Goal: Check status: Check status

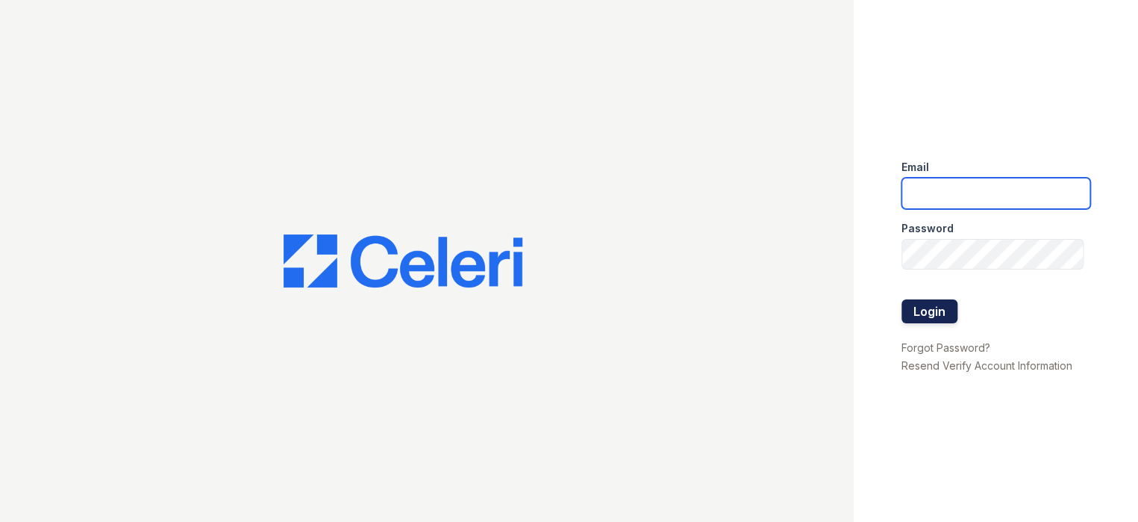
type input "[EMAIL_ADDRESS][DOMAIN_NAME]"
click at [930, 317] on button "Login" at bounding box center [929, 311] width 56 height 24
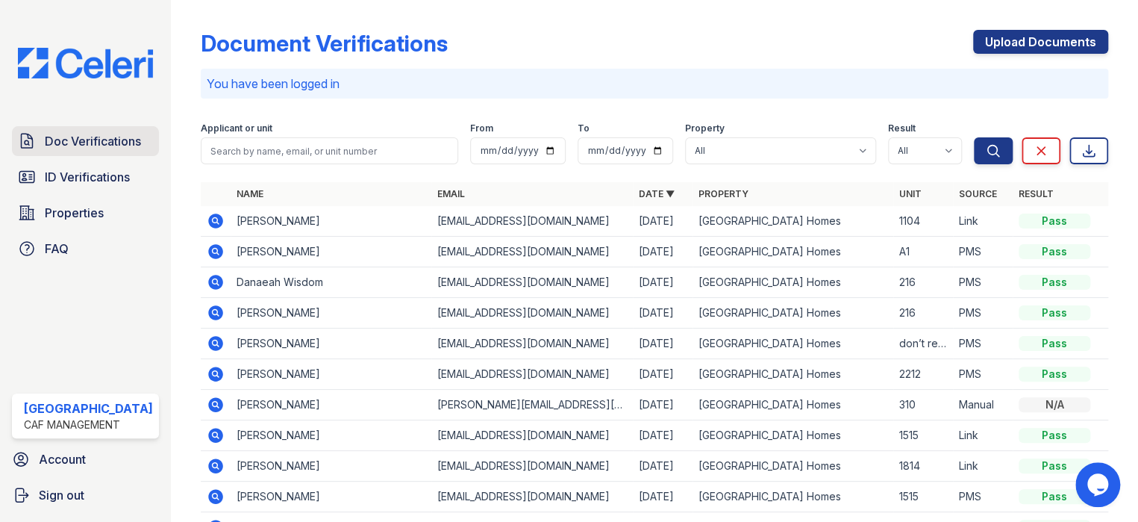
click at [103, 139] on span "Doc Verifications" at bounding box center [93, 141] width 96 height 18
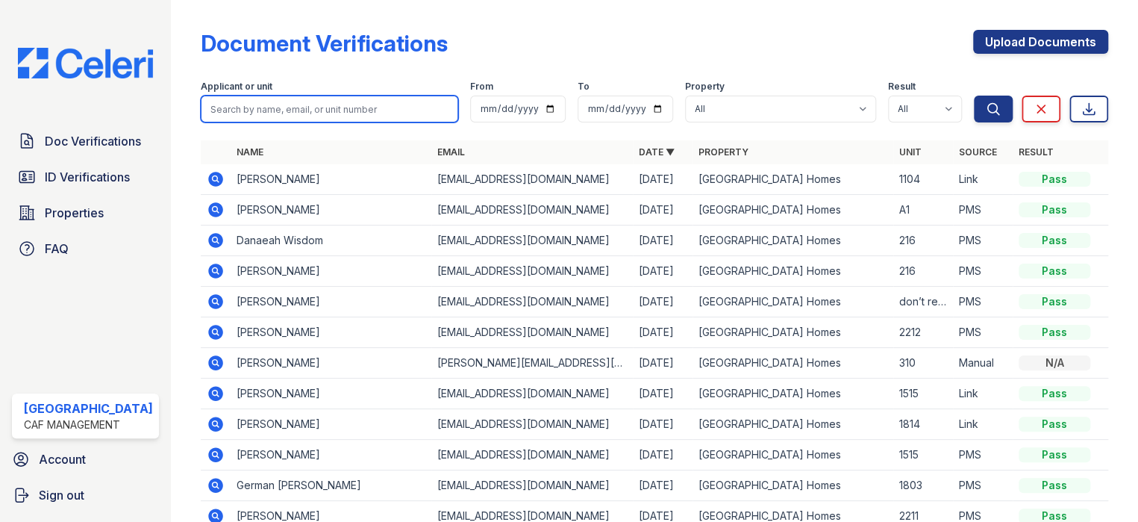
paste input "Mbuthia"
type input "Mbuthia"
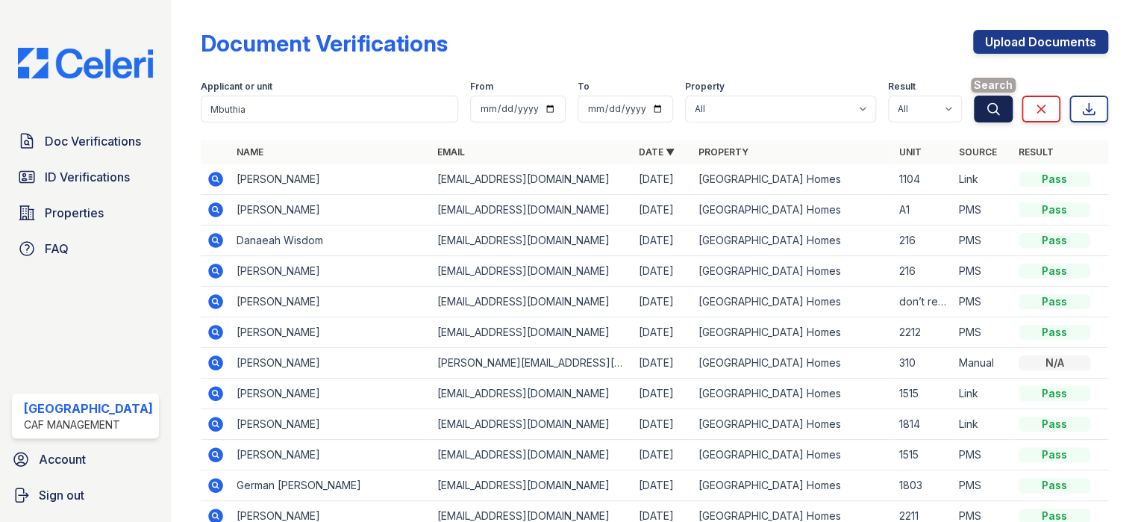
click at [986, 111] on icon "submit" at bounding box center [993, 108] width 15 height 15
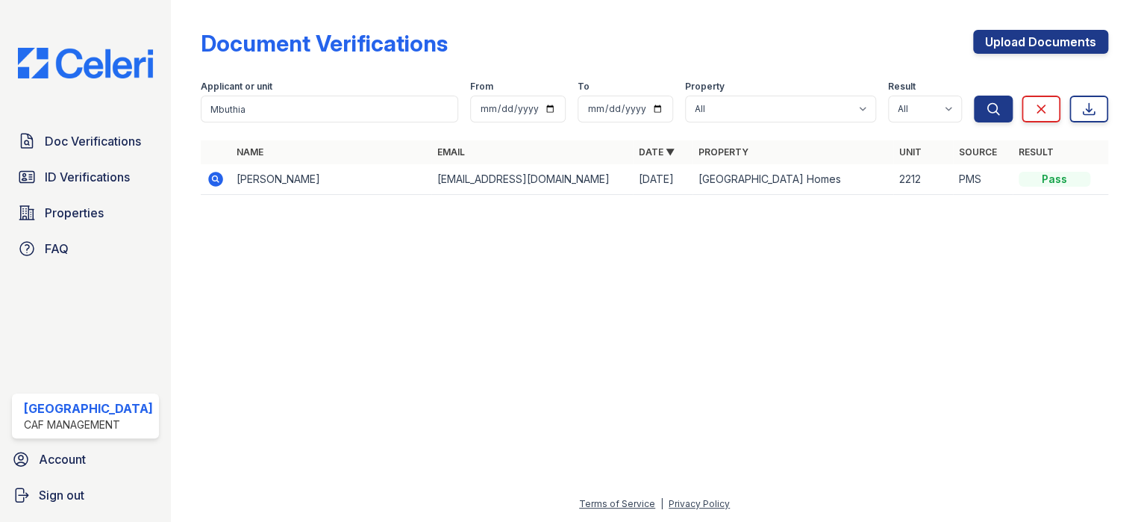
click at [213, 174] on icon at bounding box center [215, 179] width 15 height 15
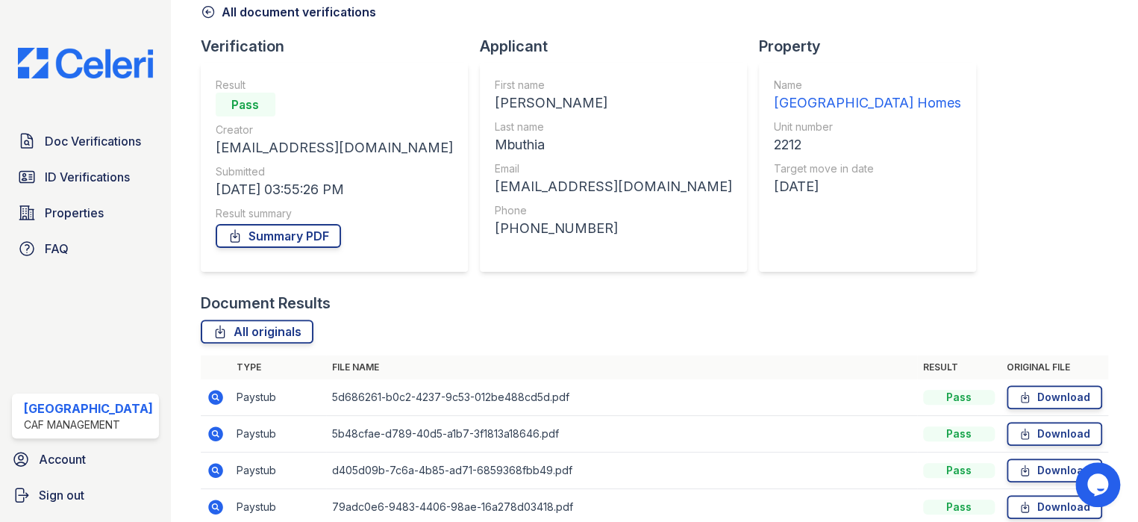
scroll to position [143, 0]
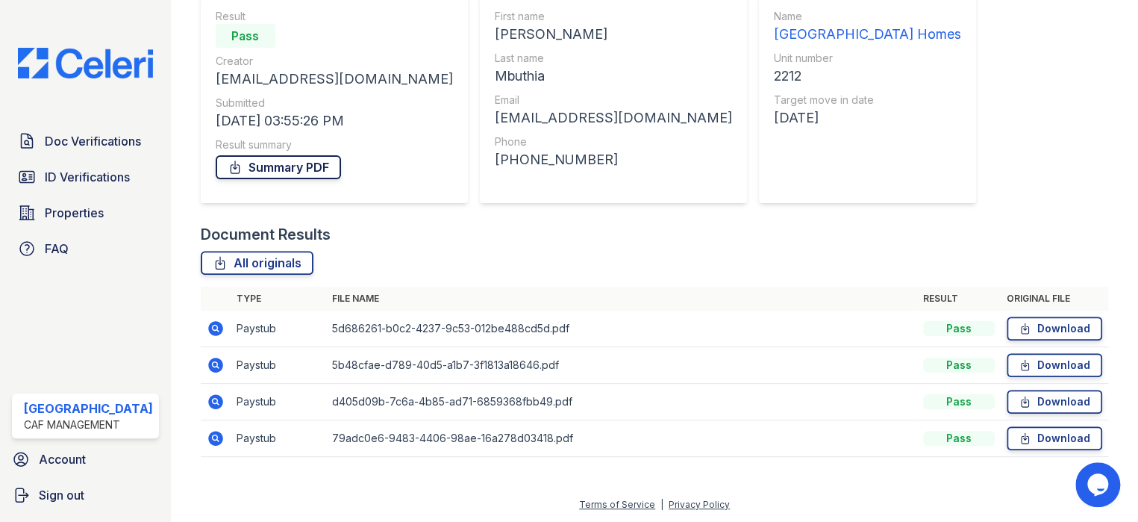
click at [263, 172] on link "Summary PDF" at bounding box center [278, 167] width 125 height 24
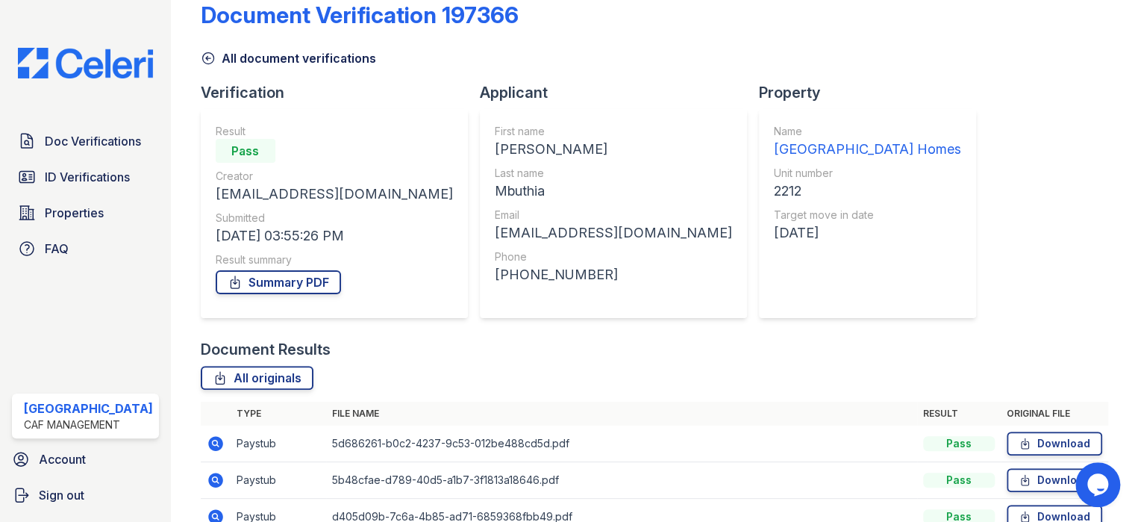
scroll to position [75, 0]
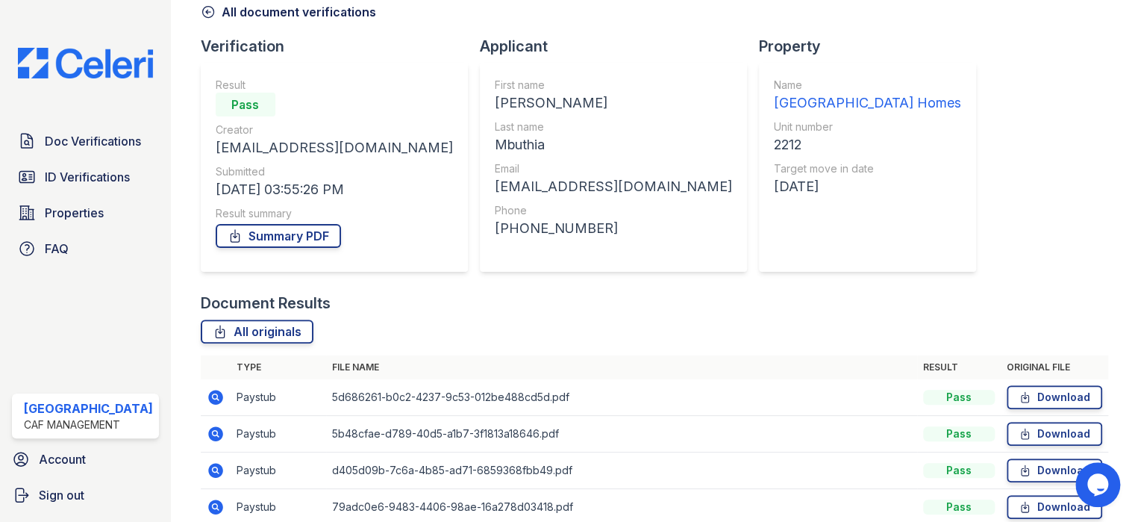
click at [215, 398] on icon at bounding box center [215, 396] width 15 height 15
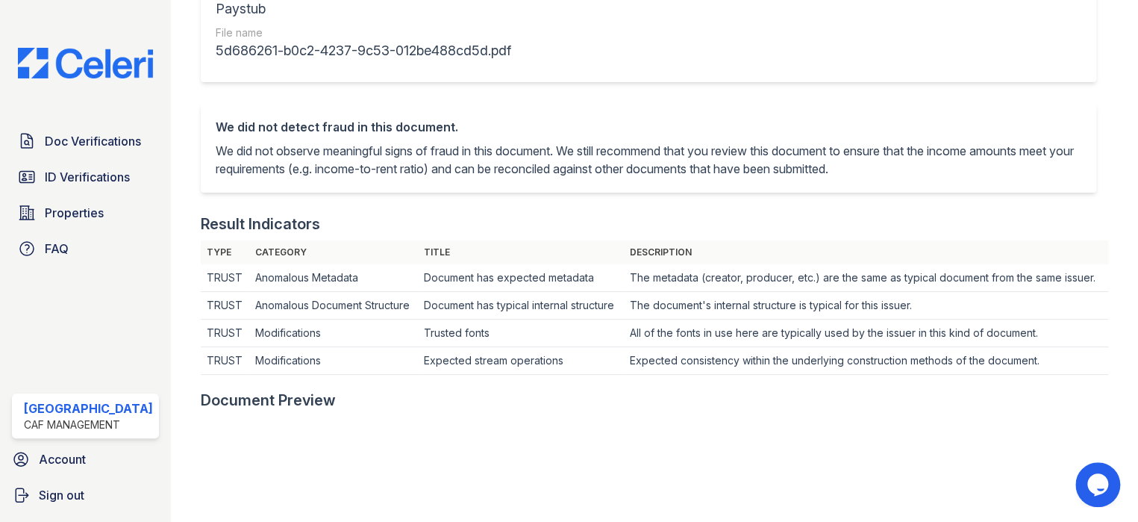
scroll to position [224, 0]
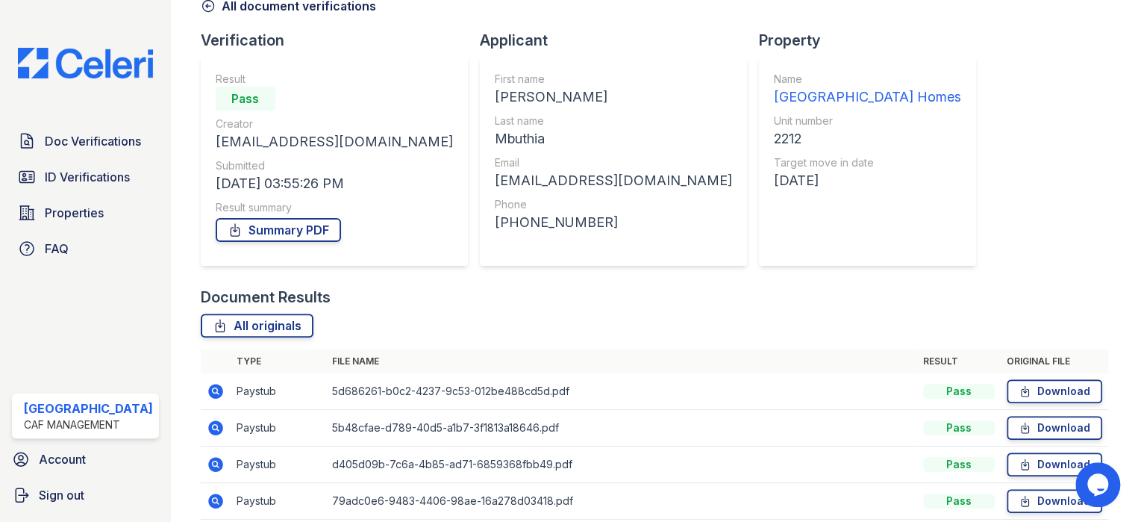
scroll to position [143, 0]
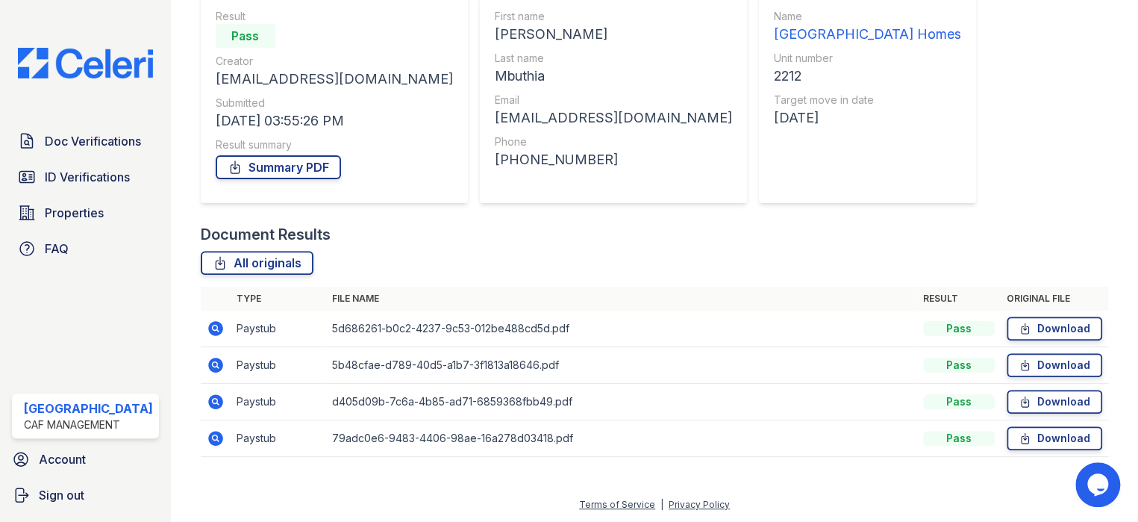
click at [215, 366] on icon at bounding box center [215, 364] width 15 height 15
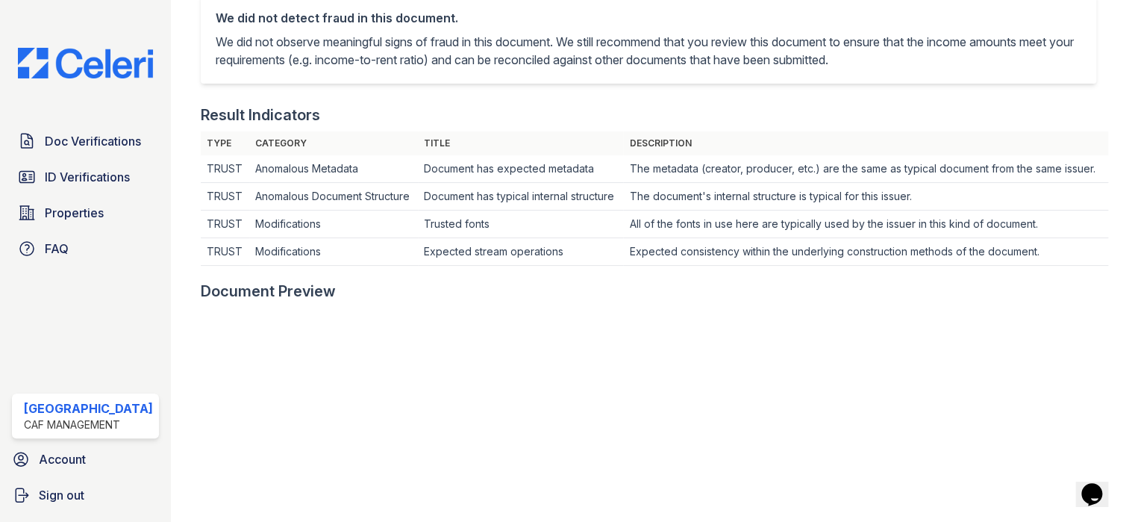
scroll to position [373, 0]
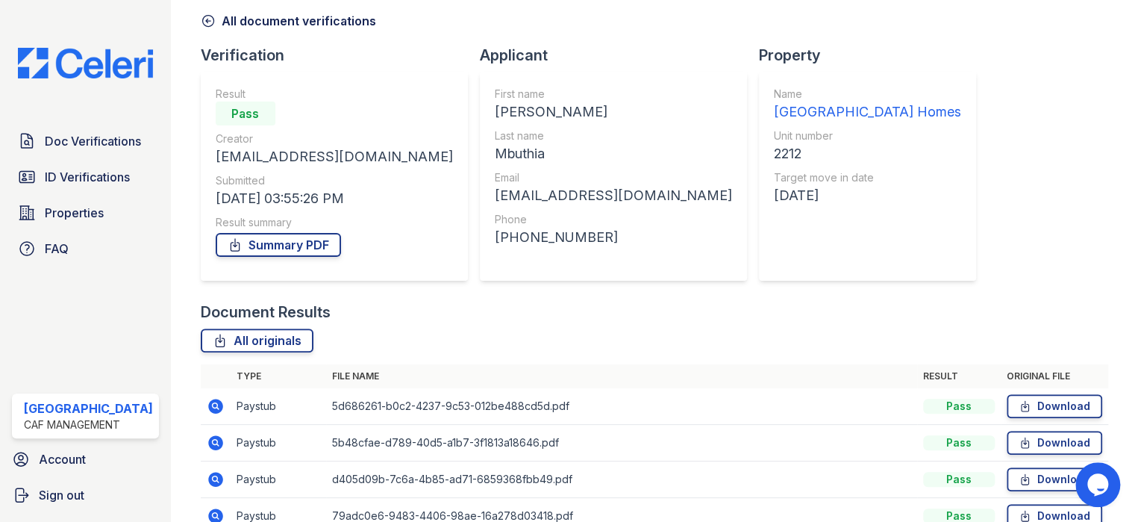
scroll to position [143, 0]
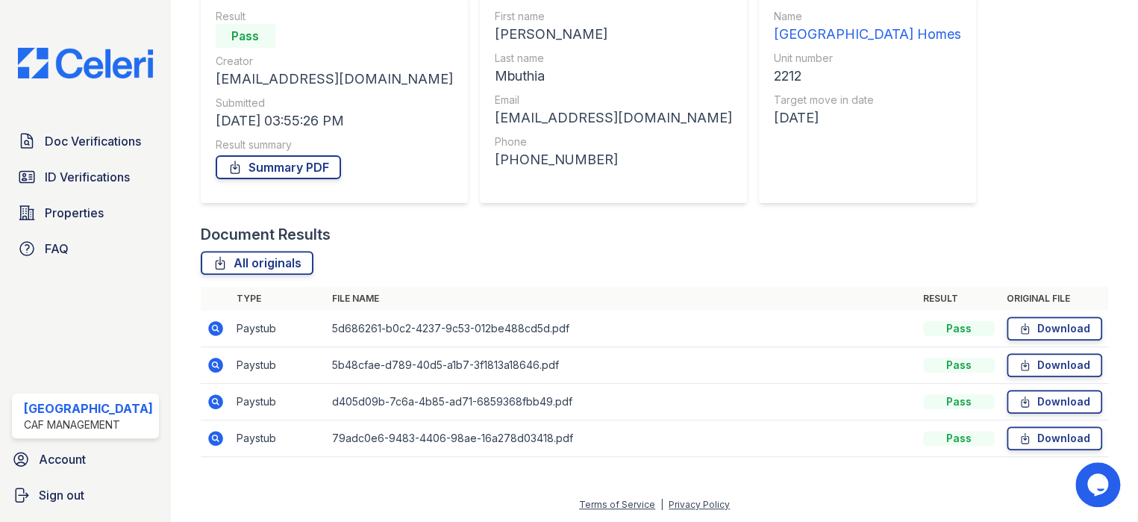
click at [215, 401] on icon at bounding box center [215, 401] width 15 height 15
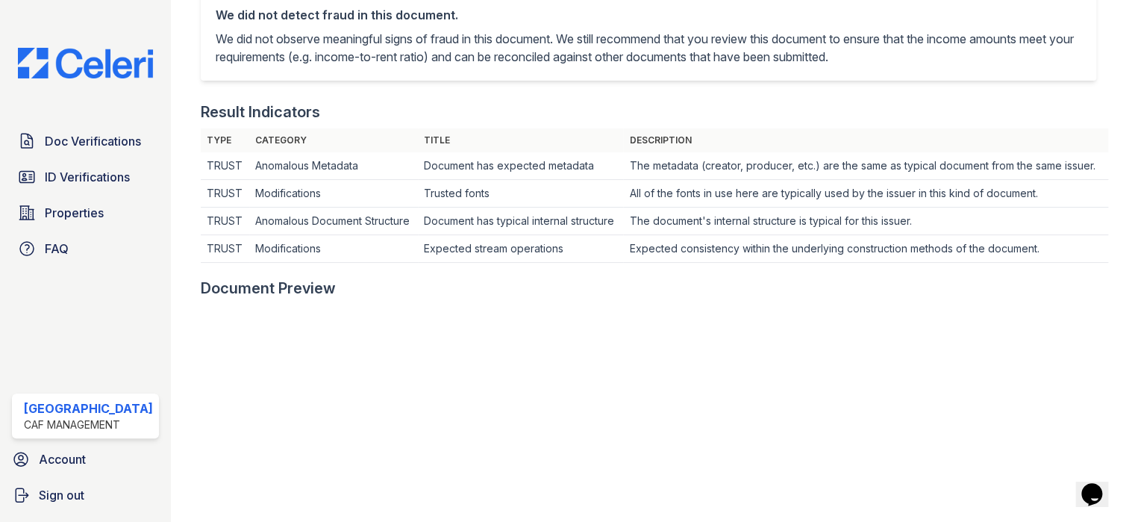
scroll to position [448, 0]
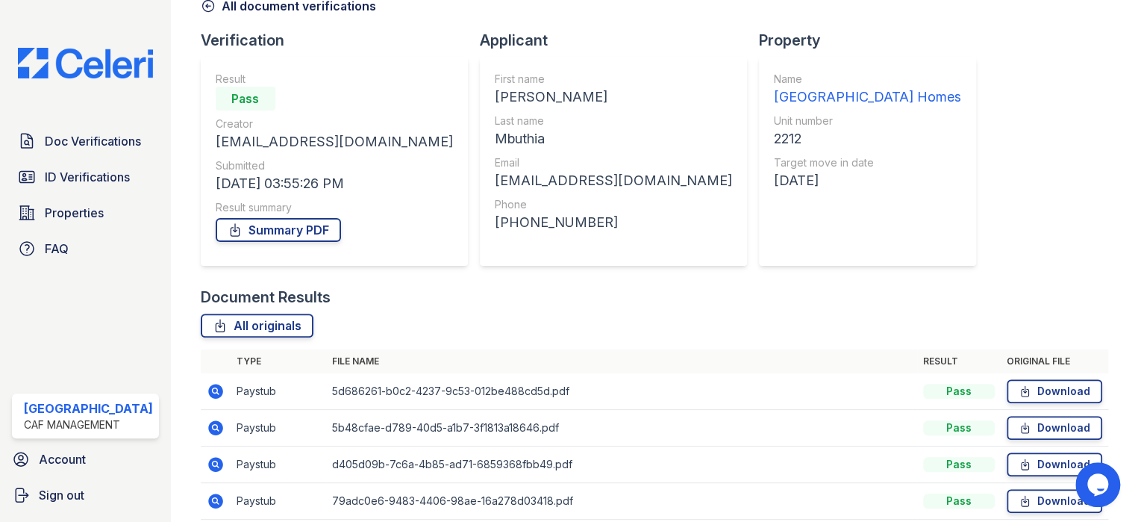
scroll to position [143, 0]
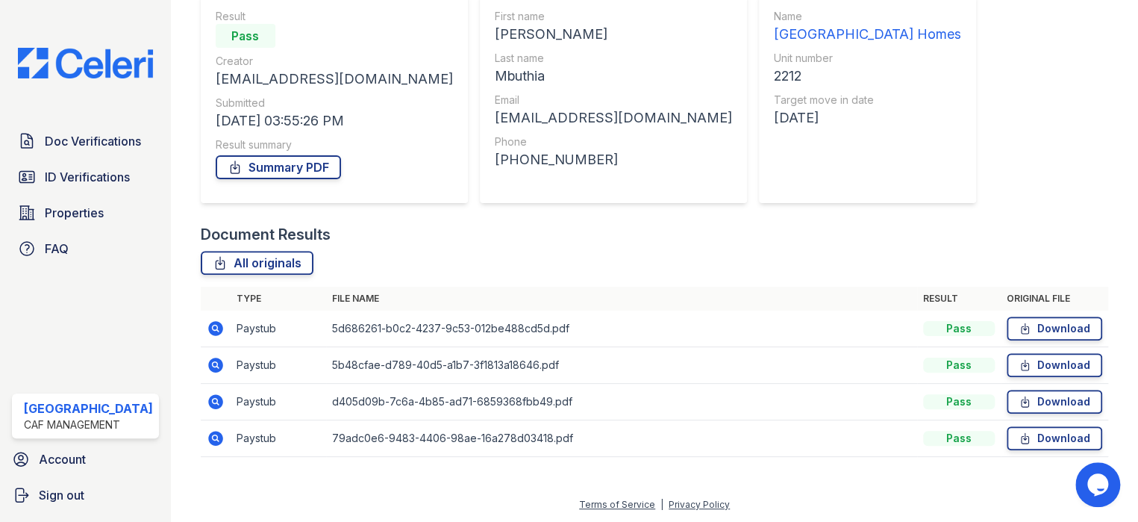
click at [211, 440] on icon at bounding box center [215, 438] width 15 height 15
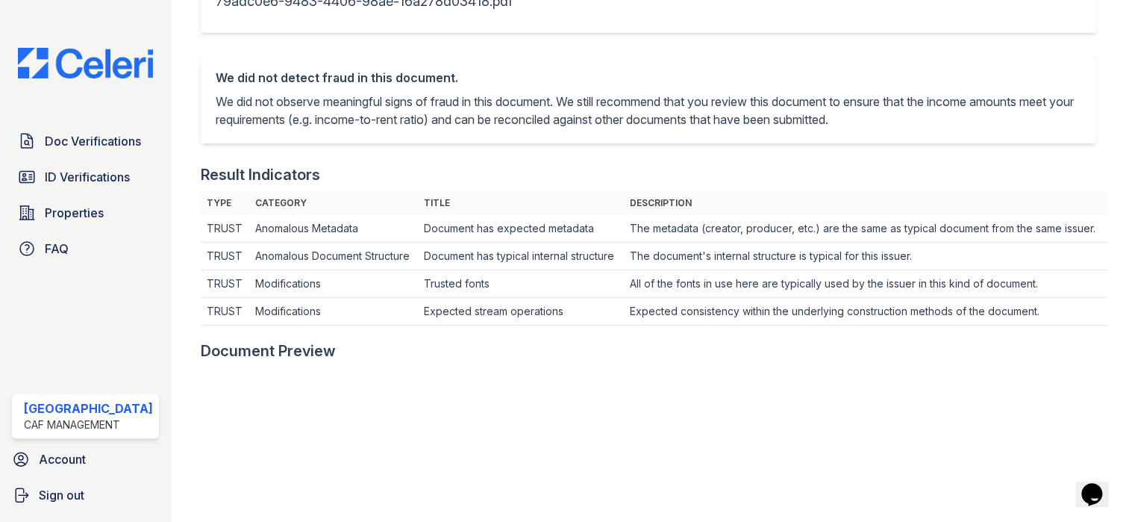
scroll to position [373, 0]
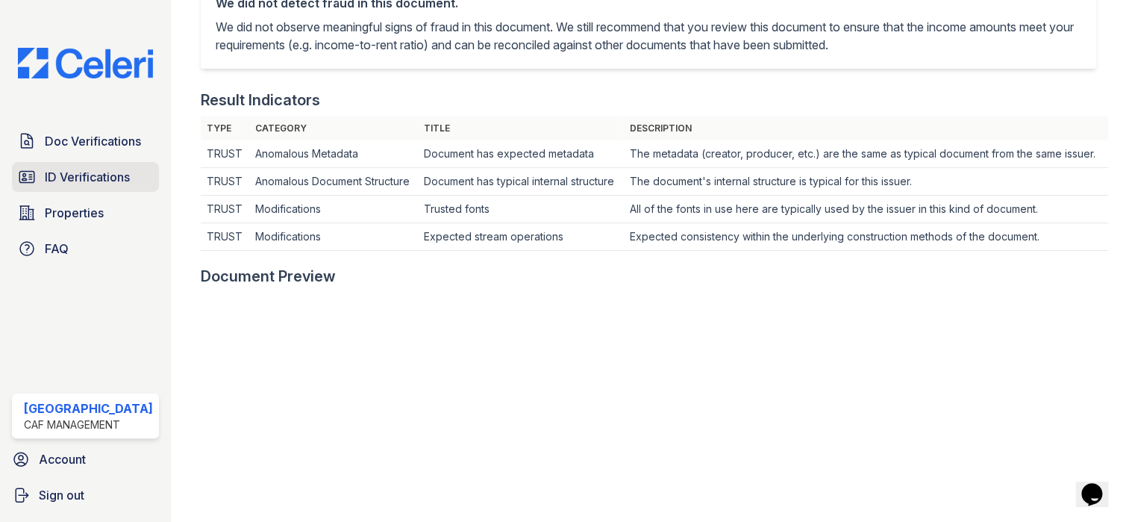
click at [93, 162] on link "ID Verifications" at bounding box center [85, 177] width 147 height 30
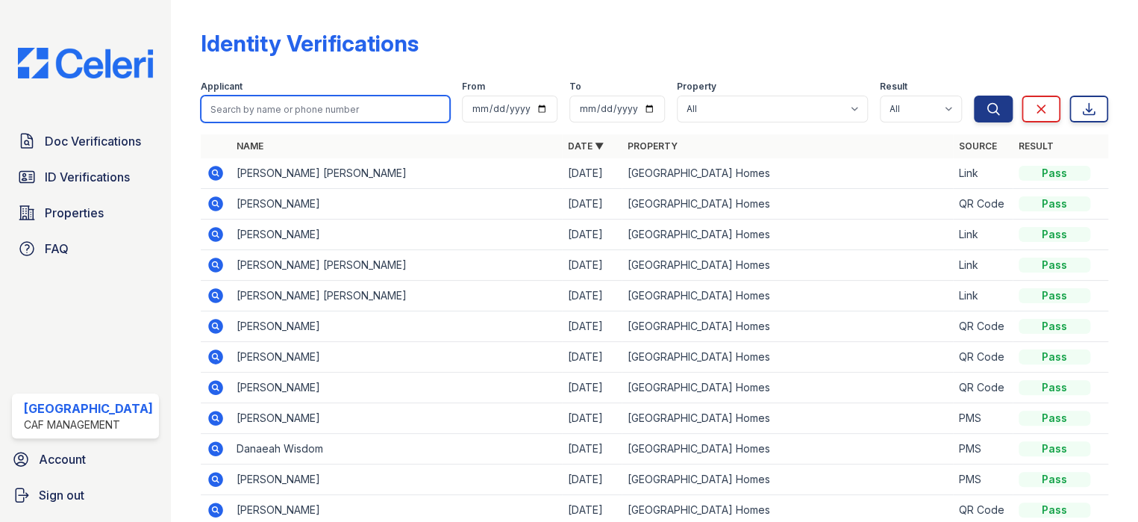
paste input "Sanchez"
type input "Sanchez"
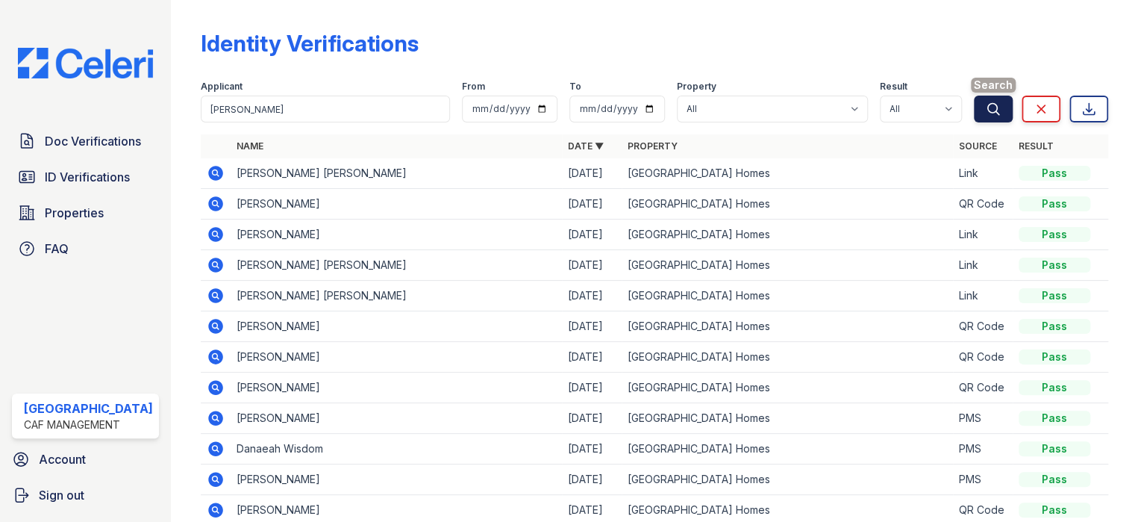
drag, startPoint x: 994, startPoint y: 116, endPoint x: 977, endPoint y: 120, distance: 17.0
click at [989, 119] on button "Search" at bounding box center [993, 109] width 39 height 27
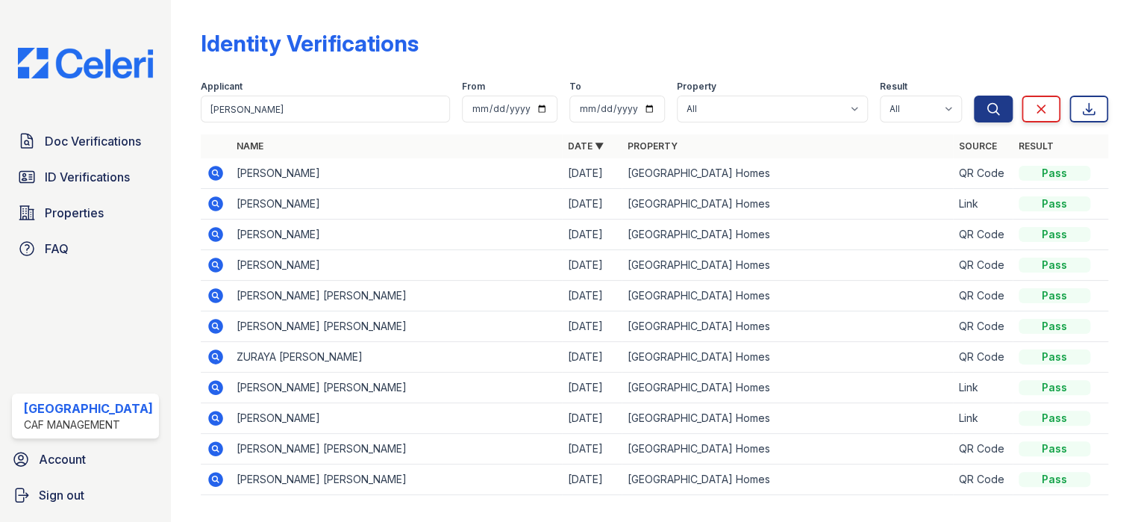
click at [213, 171] on icon at bounding box center [215, 173] width 15 height 15
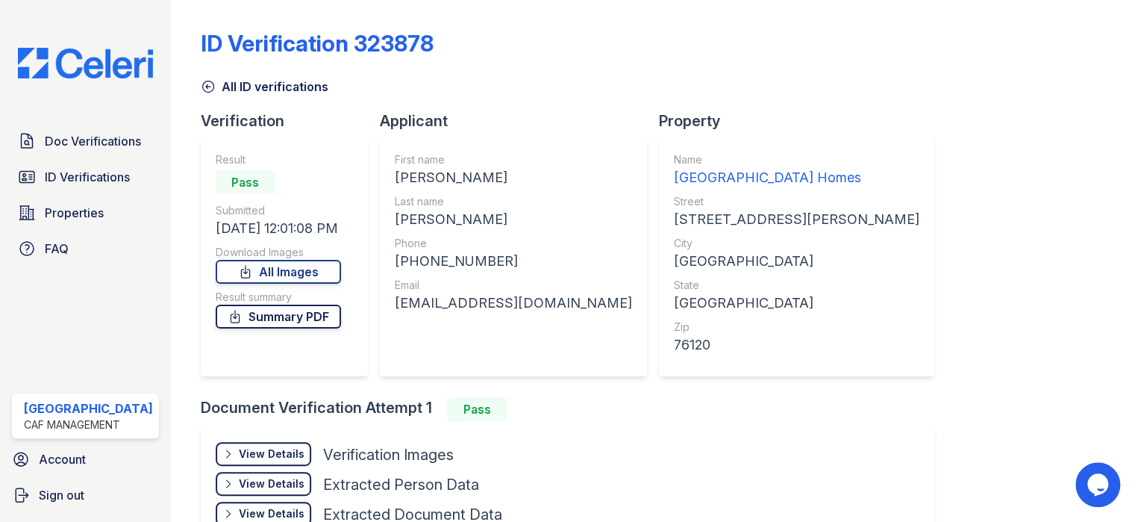
click at [298, 322] on link "Summary PDF" at bounding box center [278, 316] width 125 height 24
click at [76, 132] on span "Doc Verifications" at bounding box center [93, 141] width 96 height 18
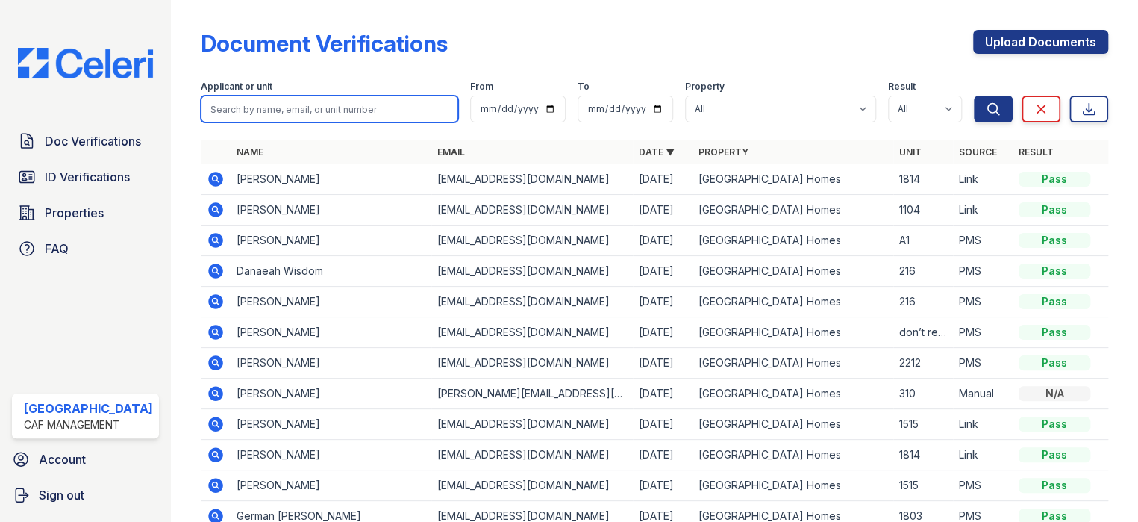
paste input "[PERSON_NAME]"
type input "[PERSON_NAME]"
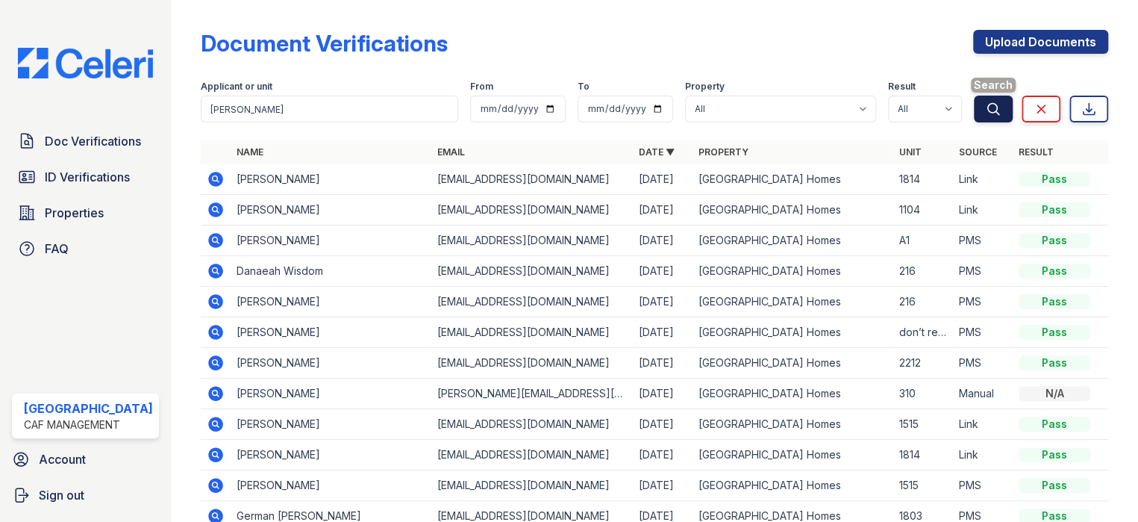
click at [986, 113] on icon "submit" at bounding box center [993, 108] width 15 height 15
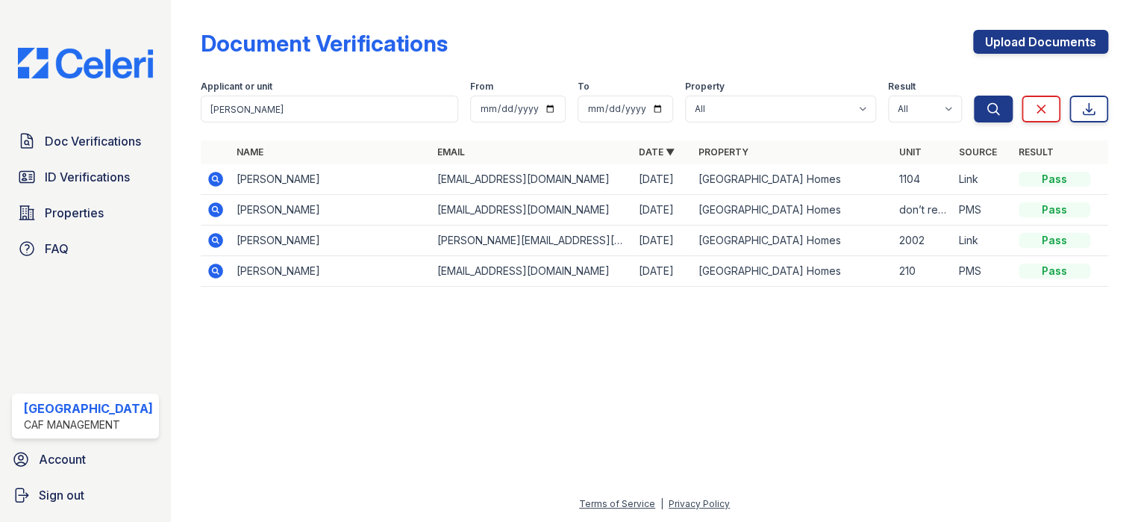
click at [213, 177] on icon at bounding box center [215, 179] width 15 height 15
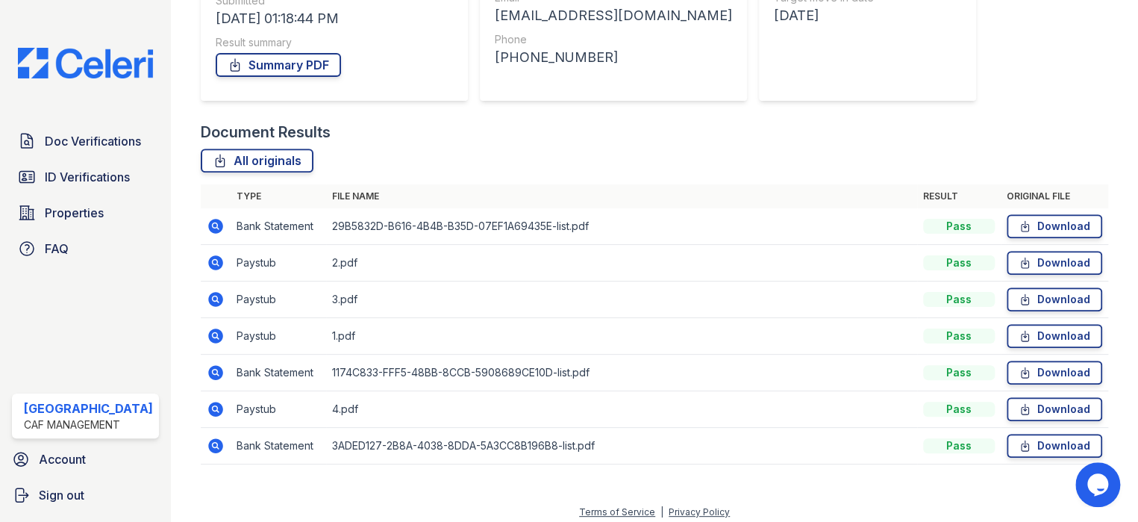
scroll to position [252, 0]
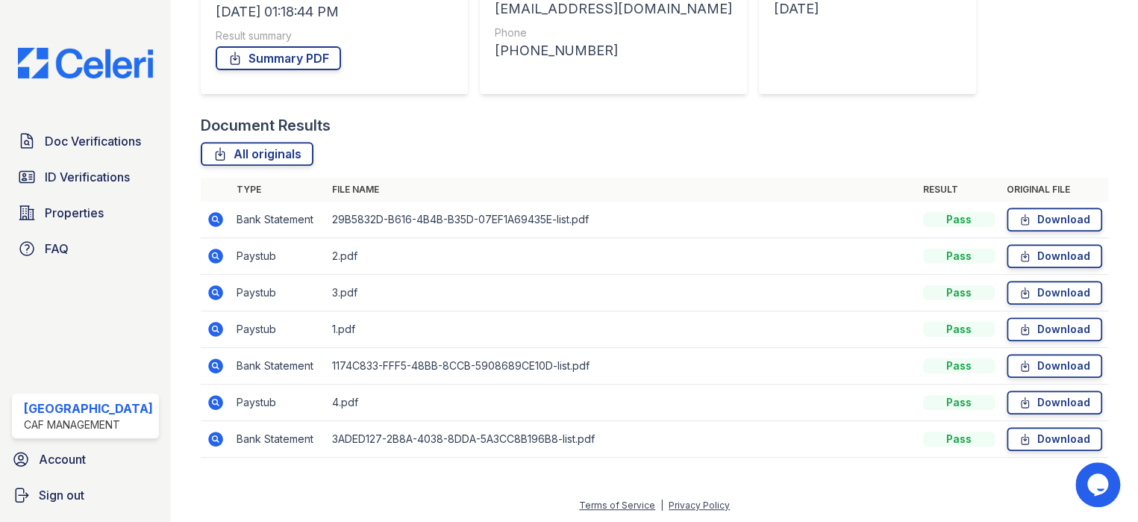
click at [213, 254] on icon at bounding box center [215, 255] width 4 height 4
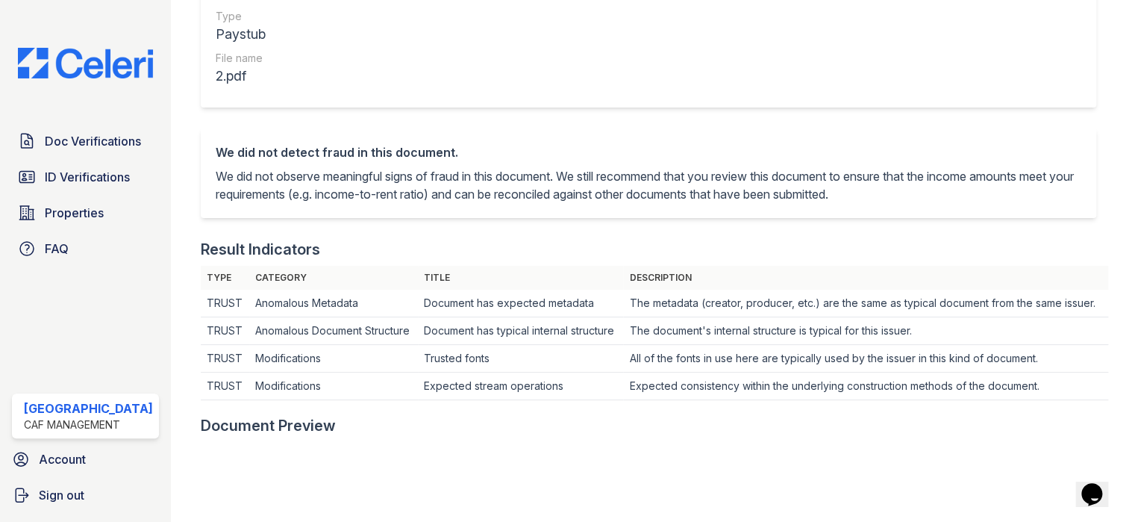
scroll to position [224, 0]
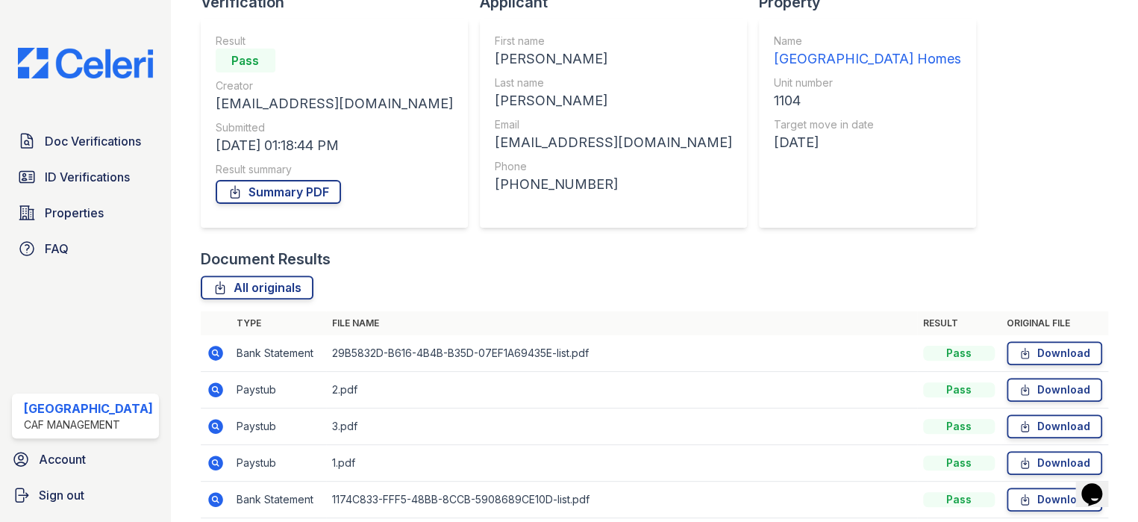
scroll to position [224, 0]
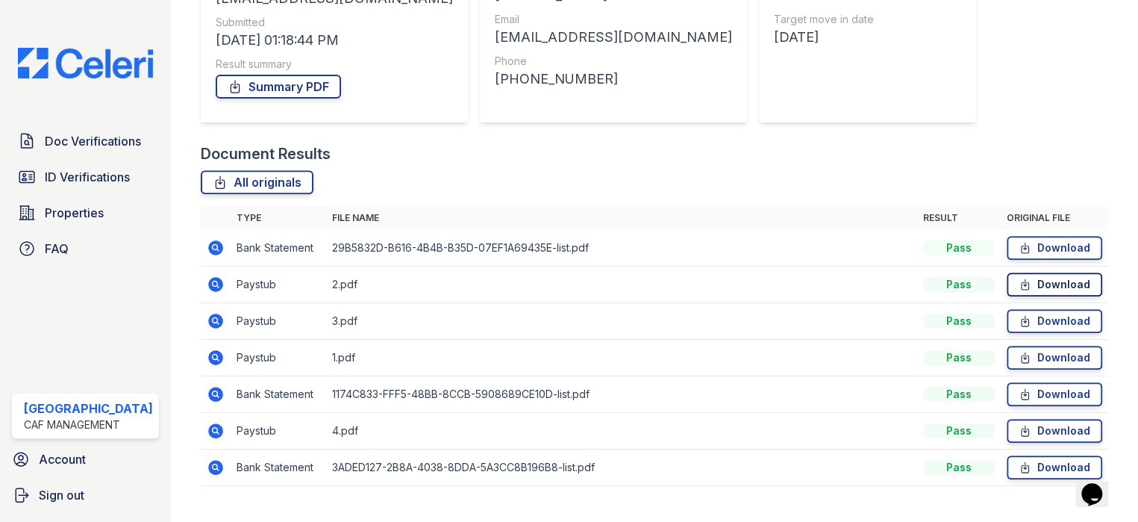
click at [1059, 287] on link "Download" at bounding box center [1055, 284] width 96 height 24
click at [1041, 320] on link "Download" at bounding box center [1055, 321] width 96 height 24
click at [1030, 356] on link "Download" at bounding box center [1055, 357] width 96 height 24
click at [1045, 423] on link "Download" at bounding box center [1055, 431] width 96 height 24
click at [278, 78] on link "Summary PDF" at bounding box center [278, 87] width 125 height 24
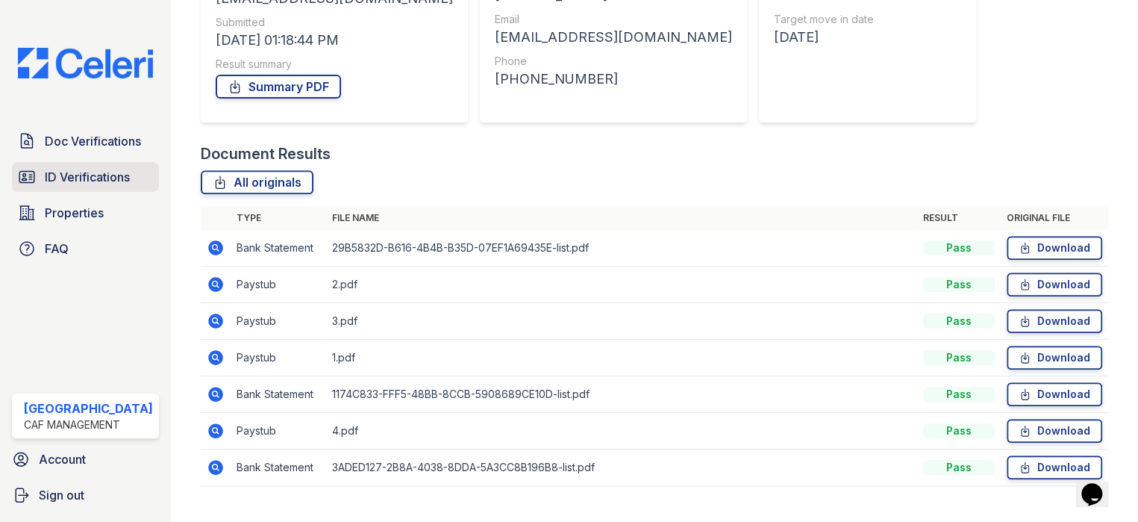
click at [106, 175] on span "ID Verifications" at bounding box center [87, 177] width 85 height 18
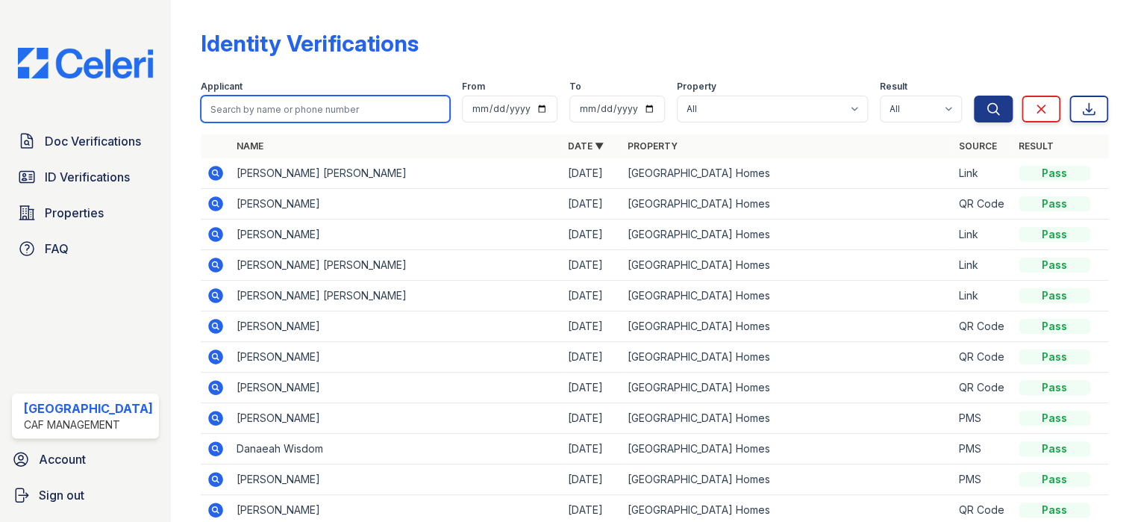
click at [211, 102] on input "search" at bounding box center [325, 109] width 249 height 27
type input "[PERSON_NAME]"
click at [974, 96] on button "Search" at bounding box center [993, 109] width 39 height 27
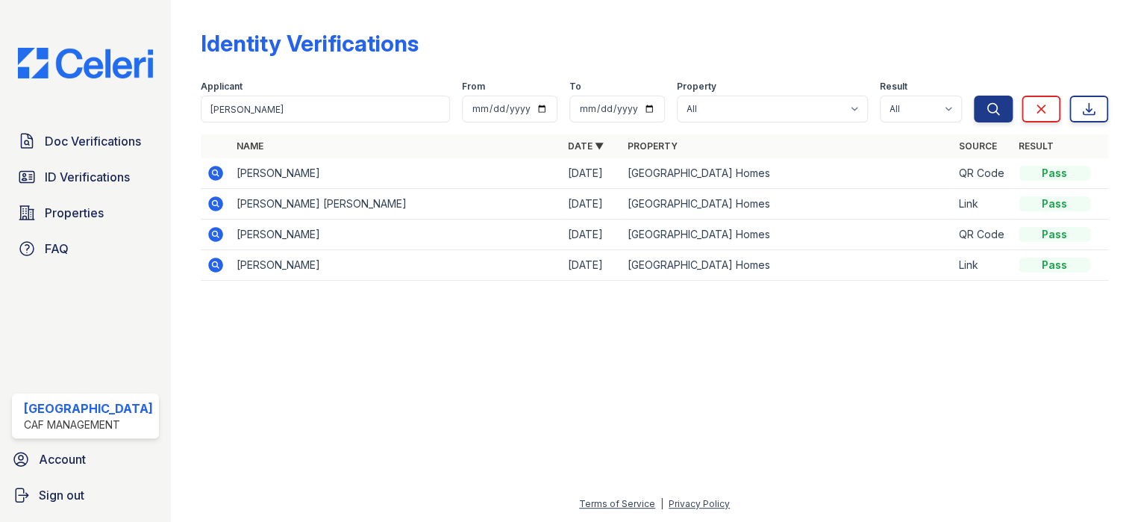
click at [213, 172] on icon at bounding box center [215, 172] width 4 height 4
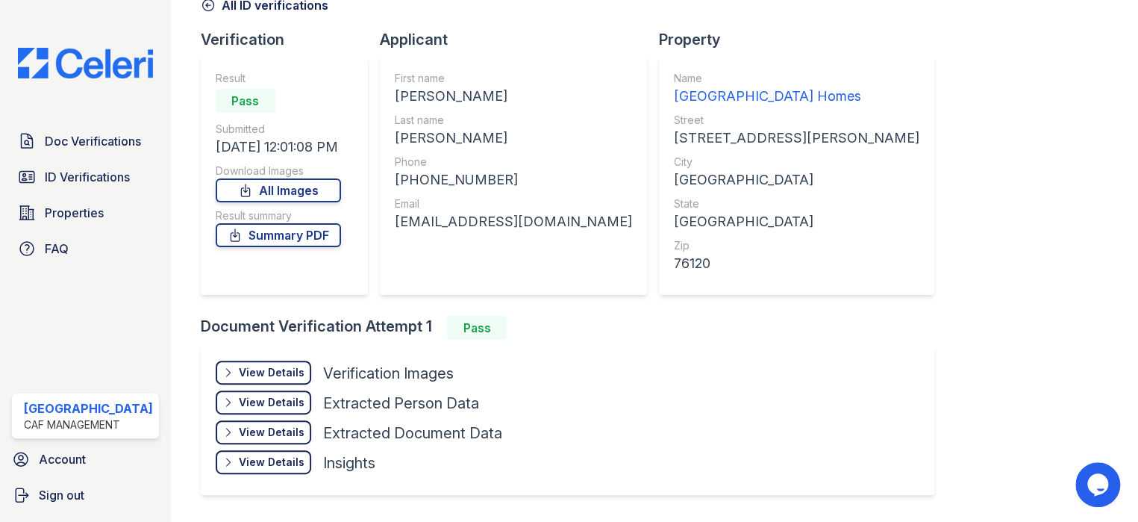
scroll to position [123, 0]
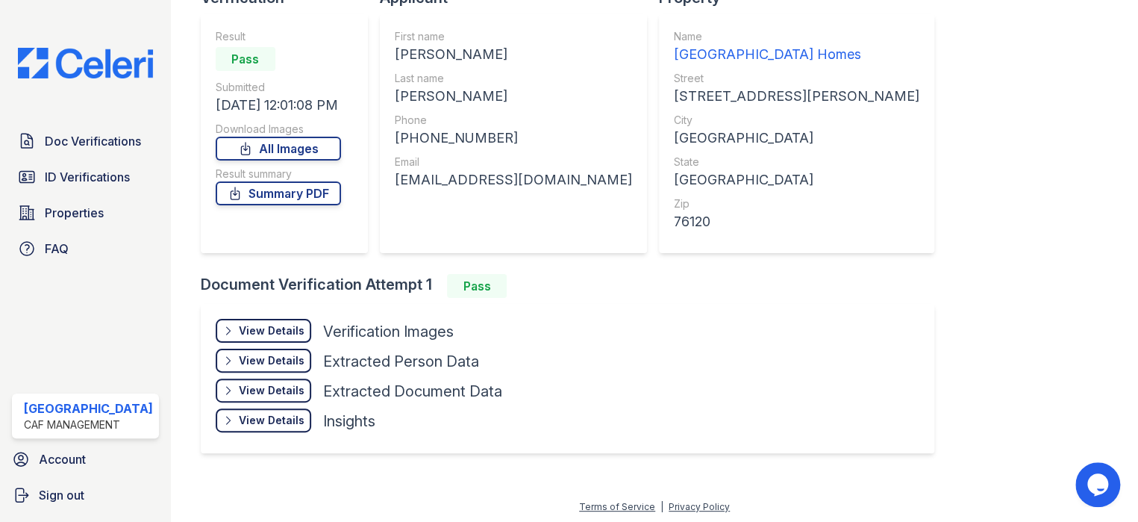
click at [271, 327] on div "View Details" at bounding box center [272, 330] width 66 height 15
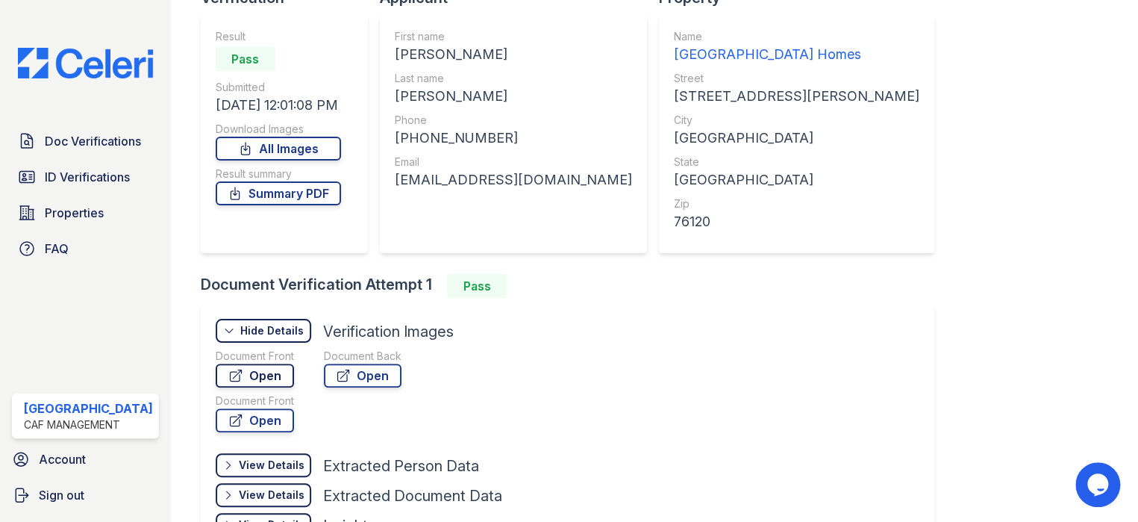
click at [237, 372] on icon at bounding box center [235, 375] width 15 height 15
click at [252, 378] on link "Open" at bounding box center [255, 375] width 78 height 24
